Goal: Task Accomplishment & Management: Complete application form

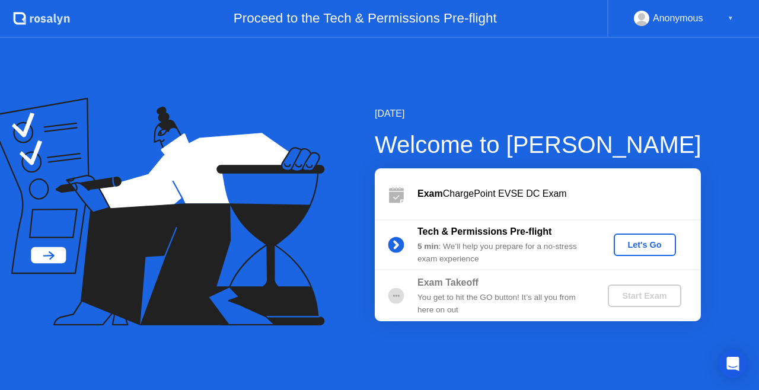
click at [643, 244] on div "Let's Go" at bounding box center [645, 244] width 53 height 9
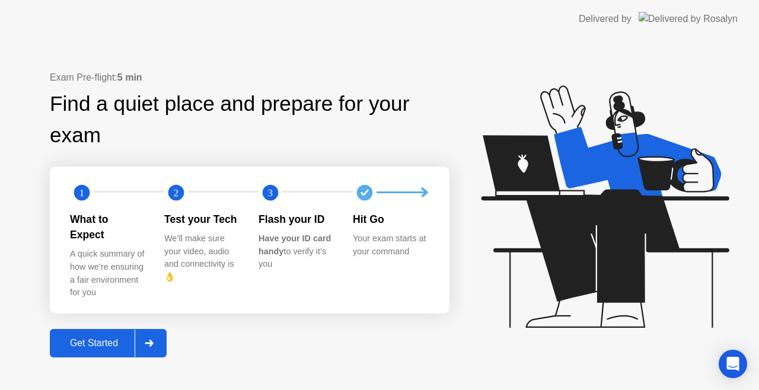
click at [113, 338] on div "Get Started" at bounding box center [93, 343] width 81 height 11
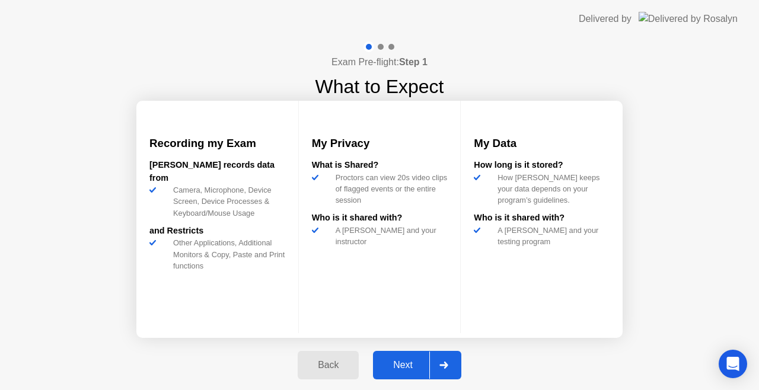
click at [407, 363] on div "Next" at bounding box center [403, 365] width 53 height 11
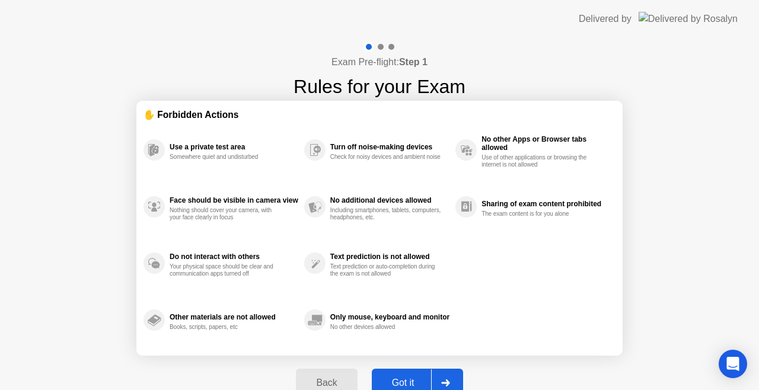
click at [400, 386] on div "Got it" at bounding box center [403, 383] width 56 height 11
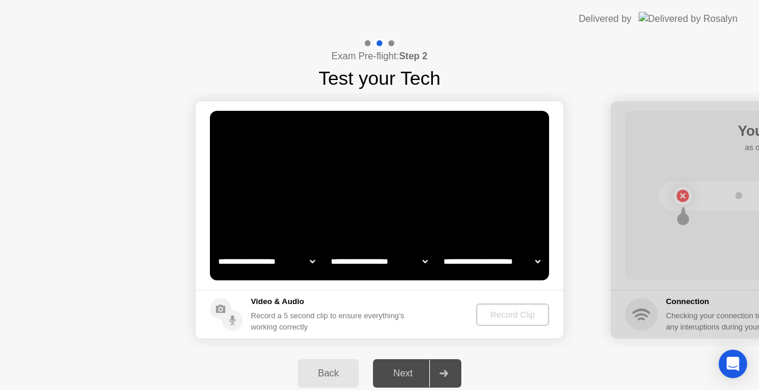
select select "**********"
select select "*******"
click at [624, 12] on div "Delivered by" at bounding box center [605, 19] width 53 height 14
click at [509, 317] on div "Record Clip" at bounding box center [513, 314] width 63 height 9
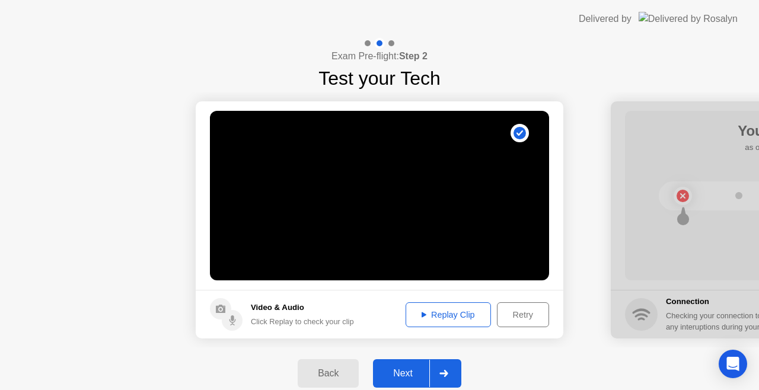
click at [403, 377] on div "Next" at bounding box center [403, 373] width 53 height 11
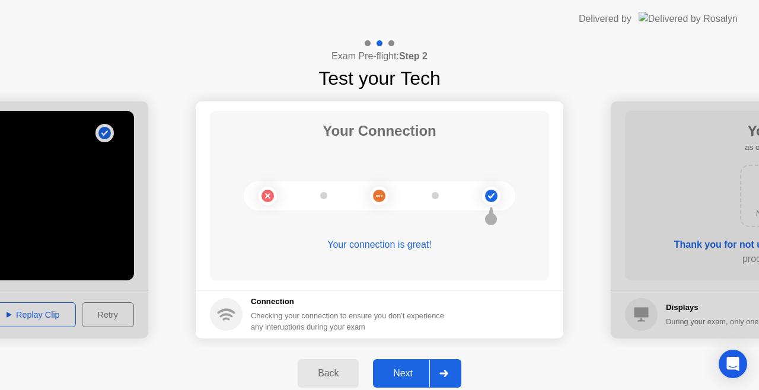
click at [403, 377] on div "Next" at bounding box center [403, 373] width 53 height 11
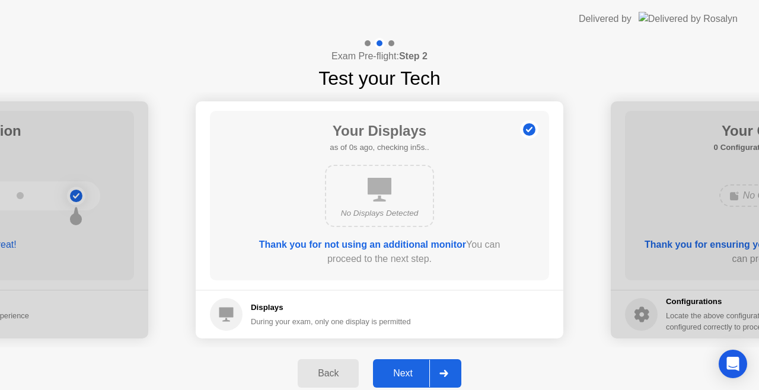
click at [403, 377] on div "Next" at bounding box center [403, 373] width 53 height 11
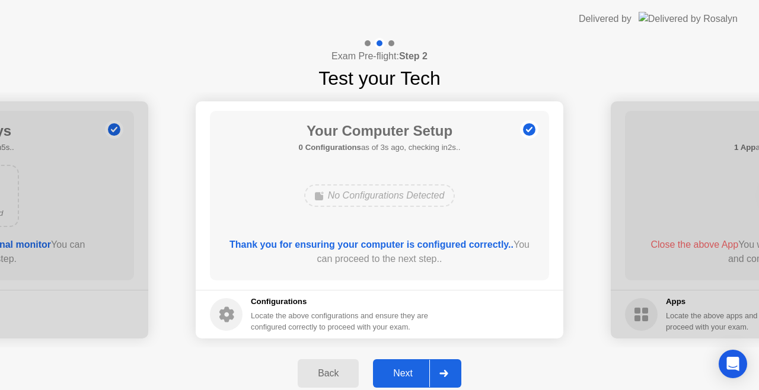
click at [403, 377] on div "Next" at bounding box center [403, 373] width 53 height 11
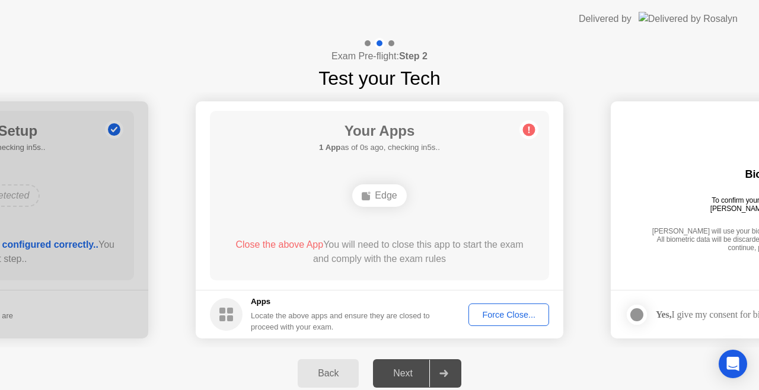
click at [511, 306] on button "Force Close..." at bounding box center [509, 315] width 81 height 23
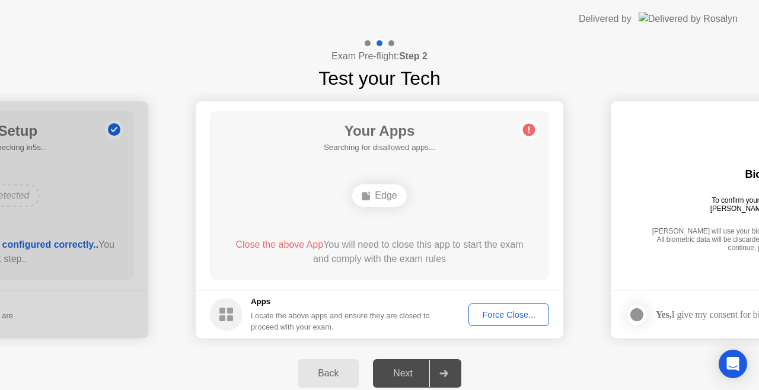
click at [505, 317] on div "Force Close..." at bounding box center [509, 314] width 72 height 9
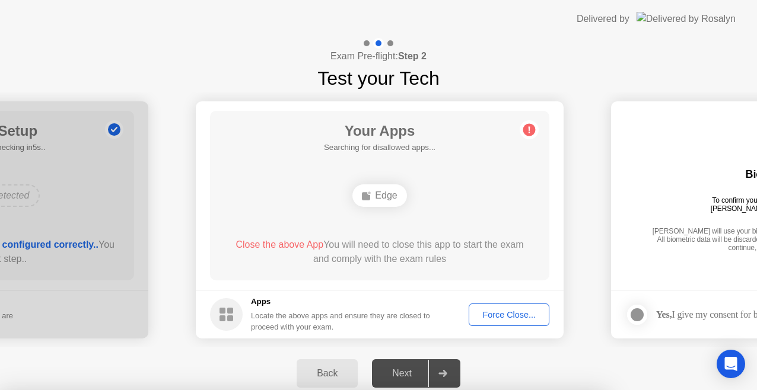
click at [505, 390] on div at bounding box center [378, 390] width 757 height 0
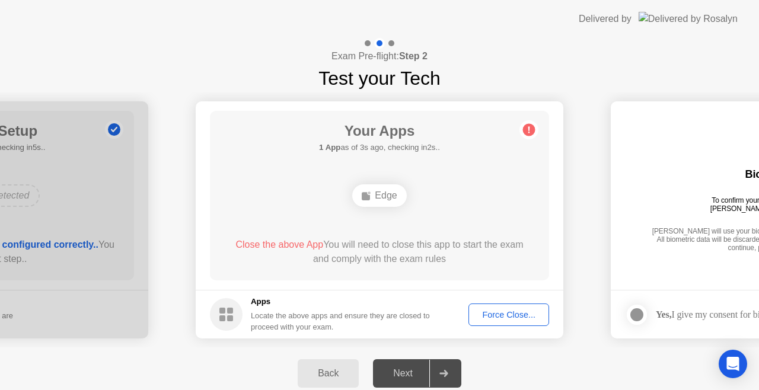
click at [520, 316] on div "Force Close..." at bounding box center [509, 314] width 72 height 9
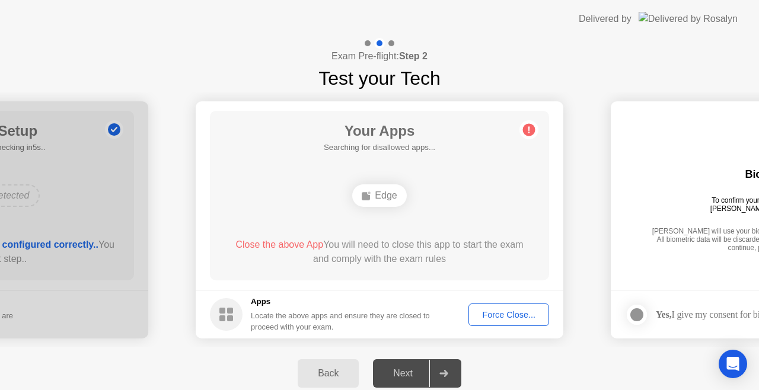
click at [377, 193] on div "Edge" at bounding box center [379, 195] width 54 height 23
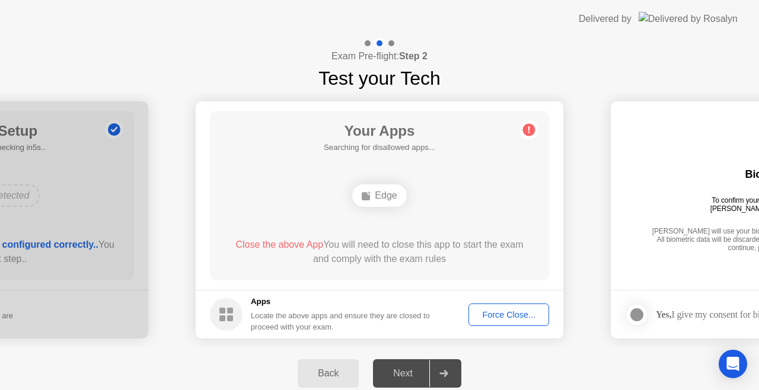
click at [521, 317] on div "Force Close..." at bounding box center [509, 314] width 72 height 9
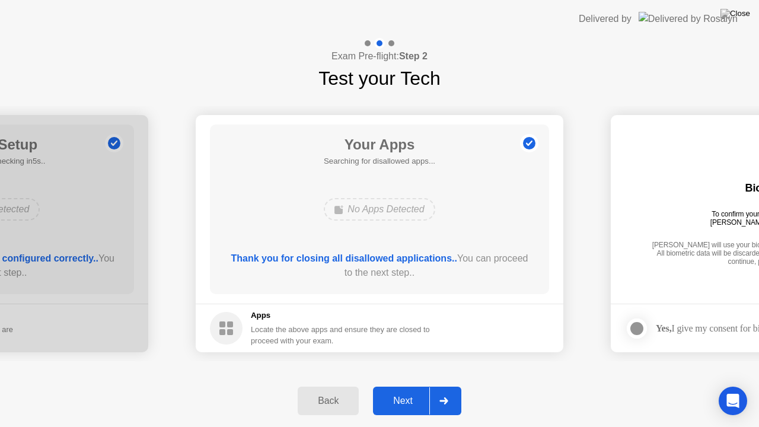
click at [615, 383] on div "Back Next" at bounding box center [379, 401] width 759 height 52
click at [403, 390] on button "Next" at bounding box center [417, 401] width 88 height 28
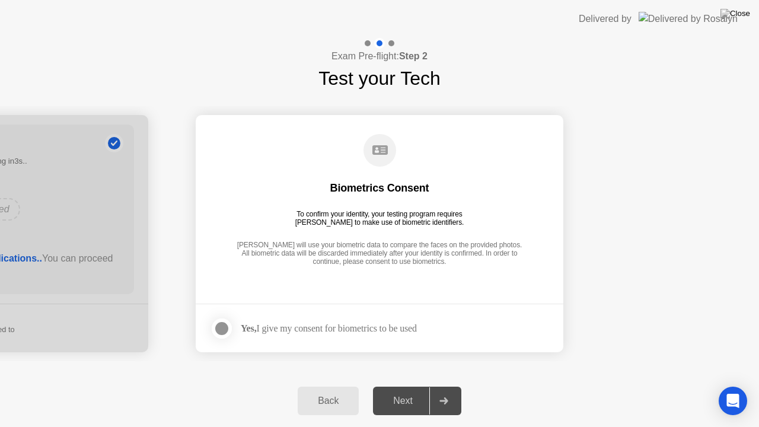
click at [225, 326] on div at bounding box center [222, 329] width 14 height 14
click at [404, 390] on div "Next" at bounding box center [403, 401] width 53 height 11
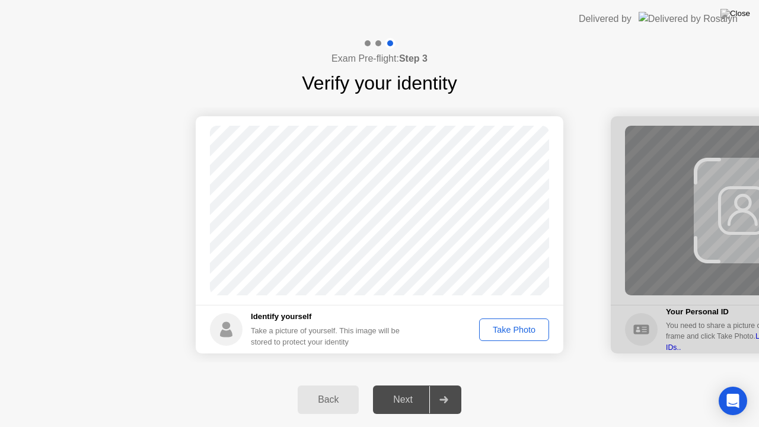
click at [502, 333] on div "Take Photo" at bounding box center [514, 329] width 62 height 9
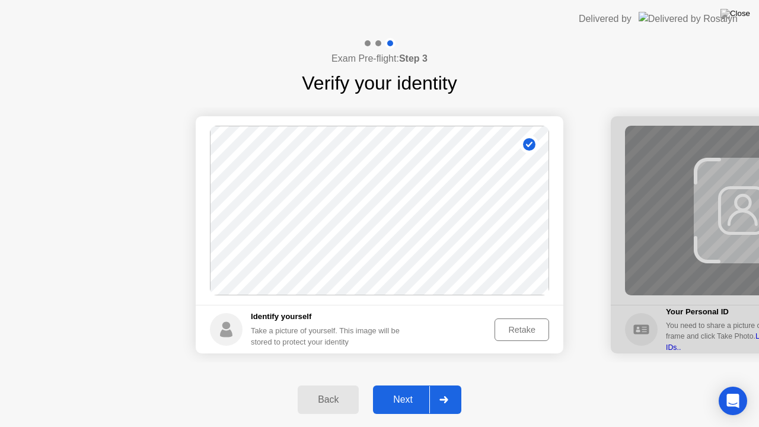
click at [415, 390] on div "Next" at bounding box center [403, 399] width 53 height 11
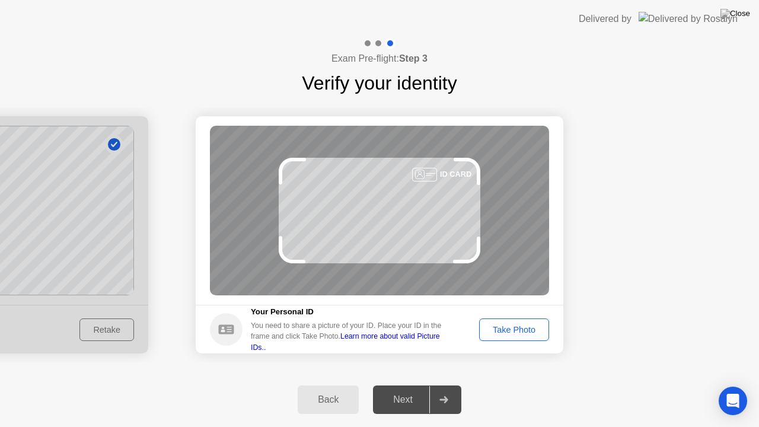
click at [505, 325] on div "Take Photo" at bounding box center [514, 329] width 62 height 9
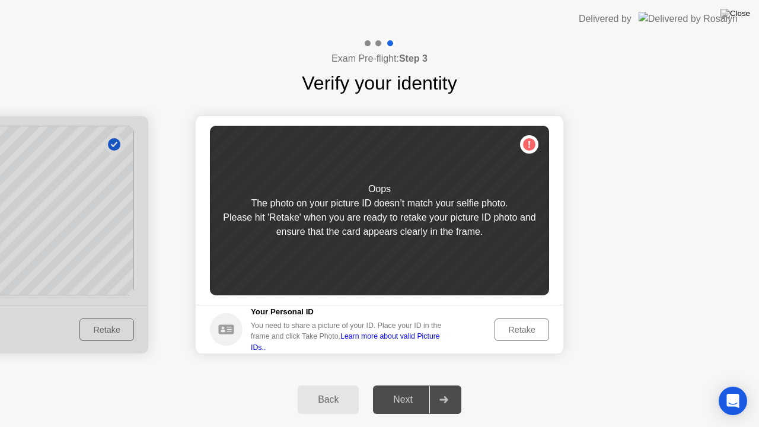
click at [519, 325] on div "Retake" at bounding box center [522, 329] width 46 height 9
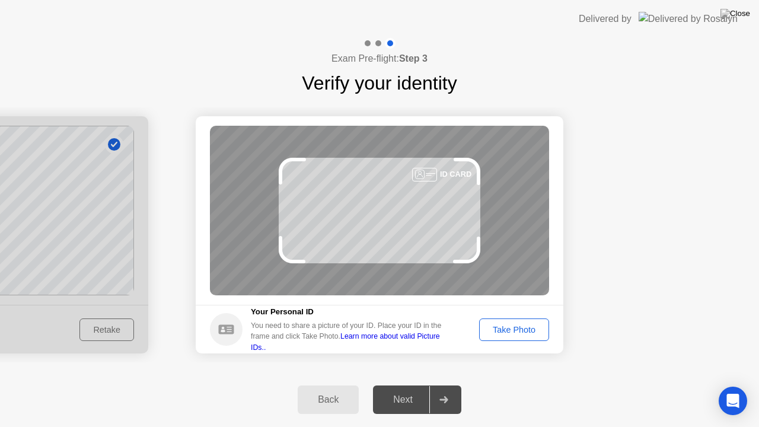
click at [521, 335] on div "Take Photo" at bounding box center [514, 329] width 62 height 9
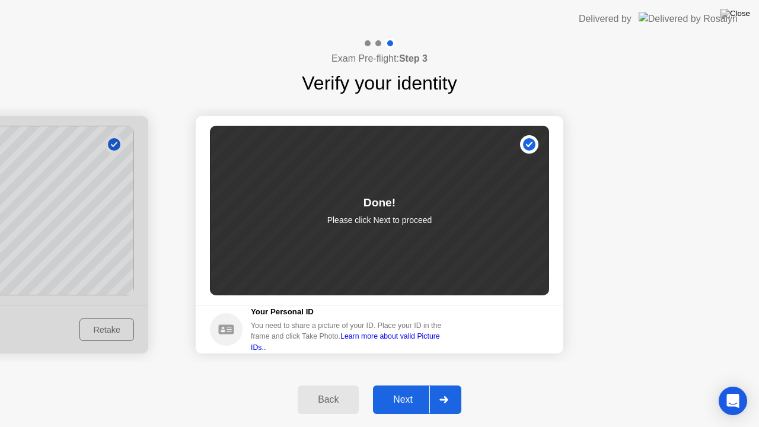
click at [414, 390] on div "Next" at bounding box center [403, 399] width 53 height 11
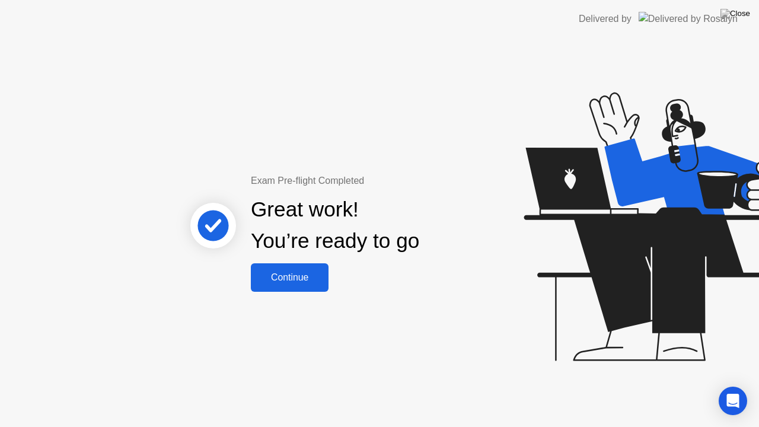
click at [305, 275] on div "Continue" at bounding box center [289, 277] width 71 height 11
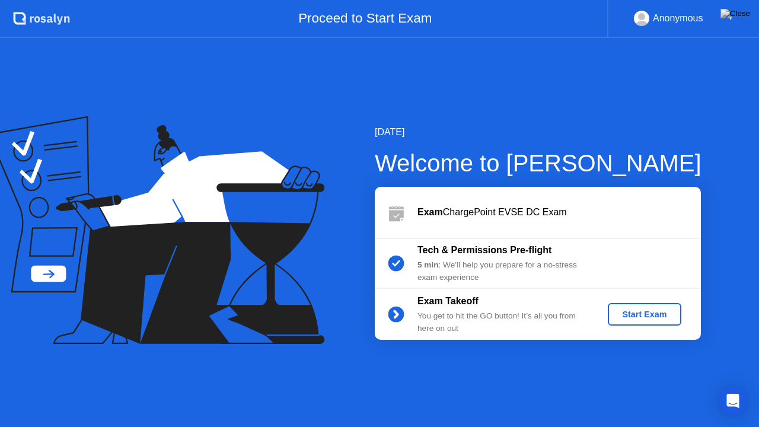
click at [642, 312] on div "Start Exam" at bounding box center [644, 314] width 63 height 9
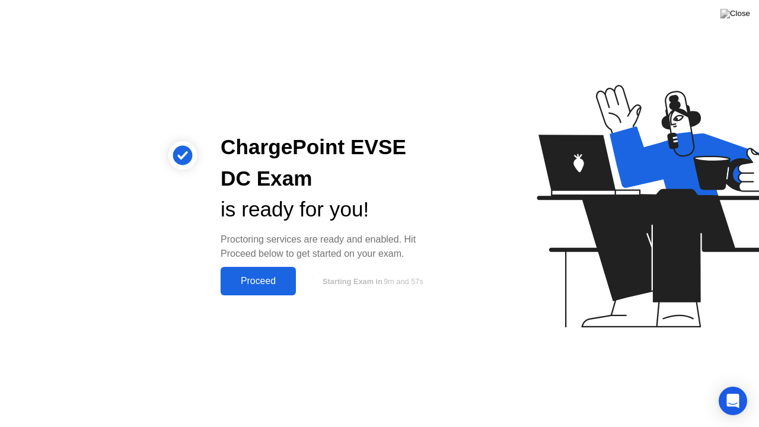
click at [284, 287] on div "Proceed" at bounding box center [258, 281] width 68 height 11
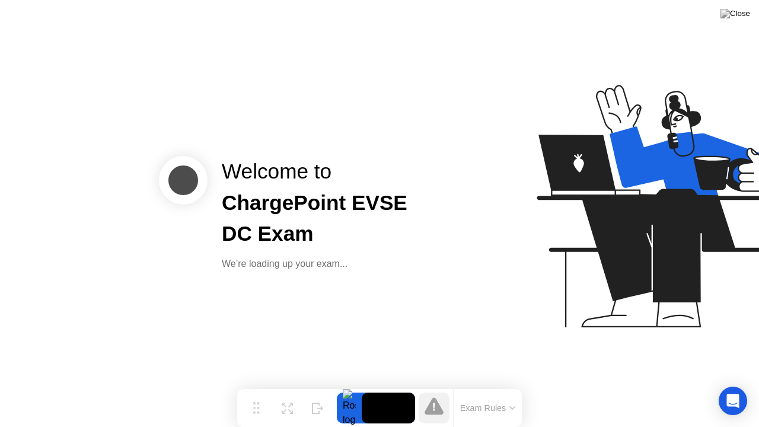
click at [284, 288] on div "Welcome to ChargePoint EVSE DC Exam We’re loading up your exam..." at bounding box center [379, 213] width 759 height 427
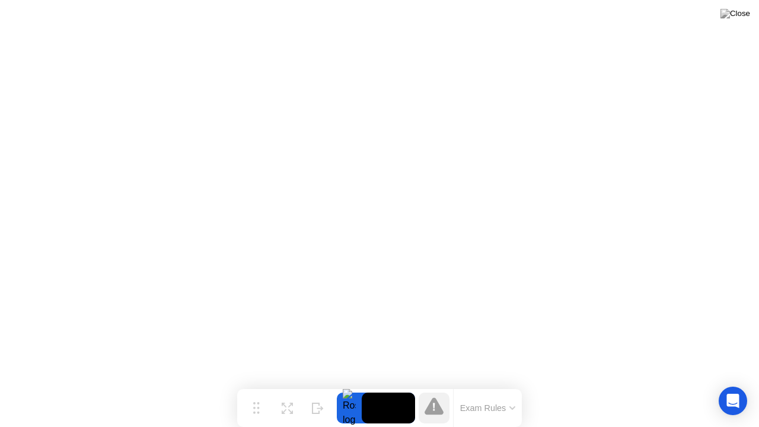
click at [507, 390] on button "Exam Rules" at bounding box center [488, 408] width 63 height 11
